Goal: Find specific page/section: Find specific page/section

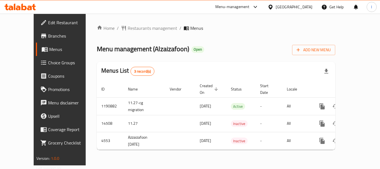
click at [259, 6] on icon at bounding box center [255, 7] width 7 height 7
click at [256, 52] on div "Restaurant-Management" at bounding box center [242, 48] width 84 height 13
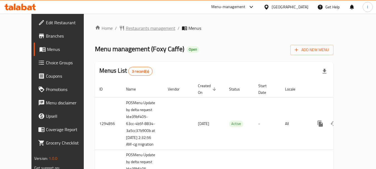
click at [126, 25] on span "Restaurants management" at bounding box center [151, 28] width 50 height 7
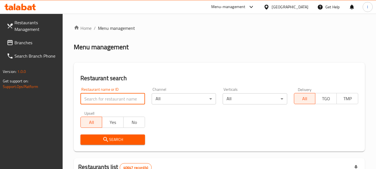
click at [113, 101] on input "search" at bounding box center [112, 98] width 64 height 11
paste input "20200"
type input "20200"
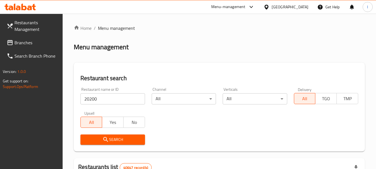
click at [124, 140] on span "Search" at bounding box center [112, 139] width 55 height 7
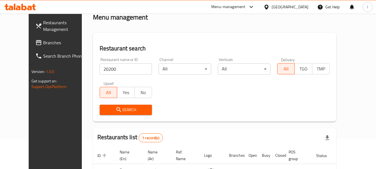
scroll to position [75, 0]
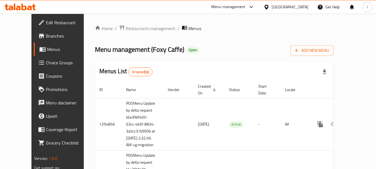
click at [271, 3] on div "United Arab Emirates" at bounding box center [286, 6] width 54 height 13
click at [283, 4] on div "United Arab Emirates" at bounding box center [290, 7] width 37 height 6
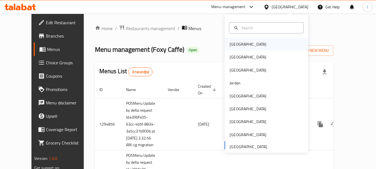
click at [253, 42] on div "Bahrain" at bounding box center [267, 44] width 84 height 13
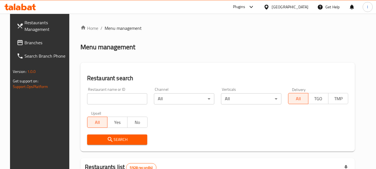
click at [255, 6] on div at bounding box center [250, 7] width 9 height 7
click at [232, 48] on div "Restaurant-Management" at bounding box center [222, 50] width 44 height 6
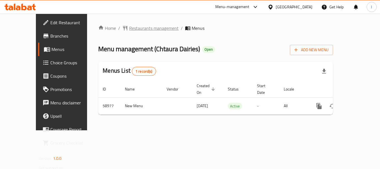
click at [134, 29] on span "Restaurants management" at bounding box center [154, 28] width 50 height 7
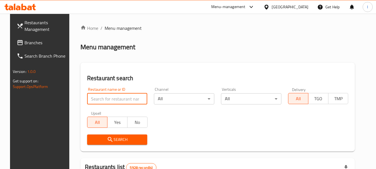
click at [112, 96] on input "search" at bounding box center [117, 98] width 60 height 11
paste input "51665"
type input "51665"
click at [123, 139] on span "Search" at bounding box center [118, 139] width 52 height 7
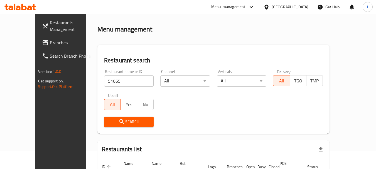
scroll to position [58, 0]
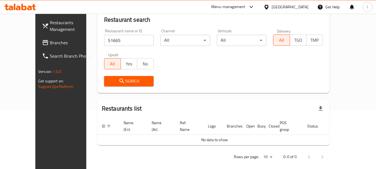
click at [126, 83] on span "Search" at bounding box center [129, 81] width 41 height 7
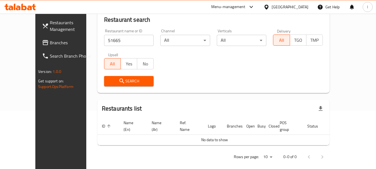
click at [126, 83] on span "Search" at bounding box center [129, 81] width 41 height 7
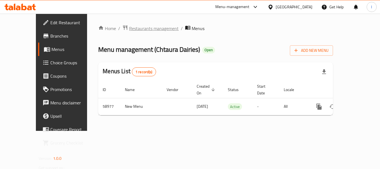
click at [129, 26] on span "Restaurants management" at bounding box center [154, 28] width 50 height 7
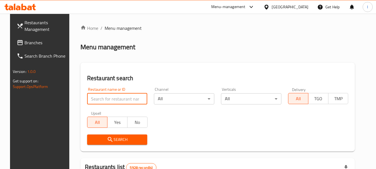
click at [101, 100] on input "search" at bounding box center [117, 98] width 60 height 11
paste input "28583"
type input "28583"
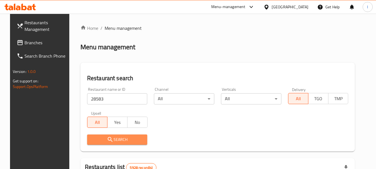
click at [125, 140] on span "Search" at bounding box center [118, 139] width 52 height 7
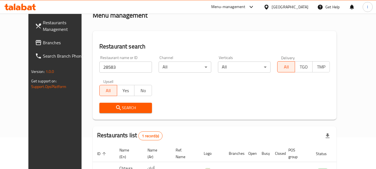
scroll to position [75, 0]
